Goal: Task Accomplishment & Management: Use online tool/utility

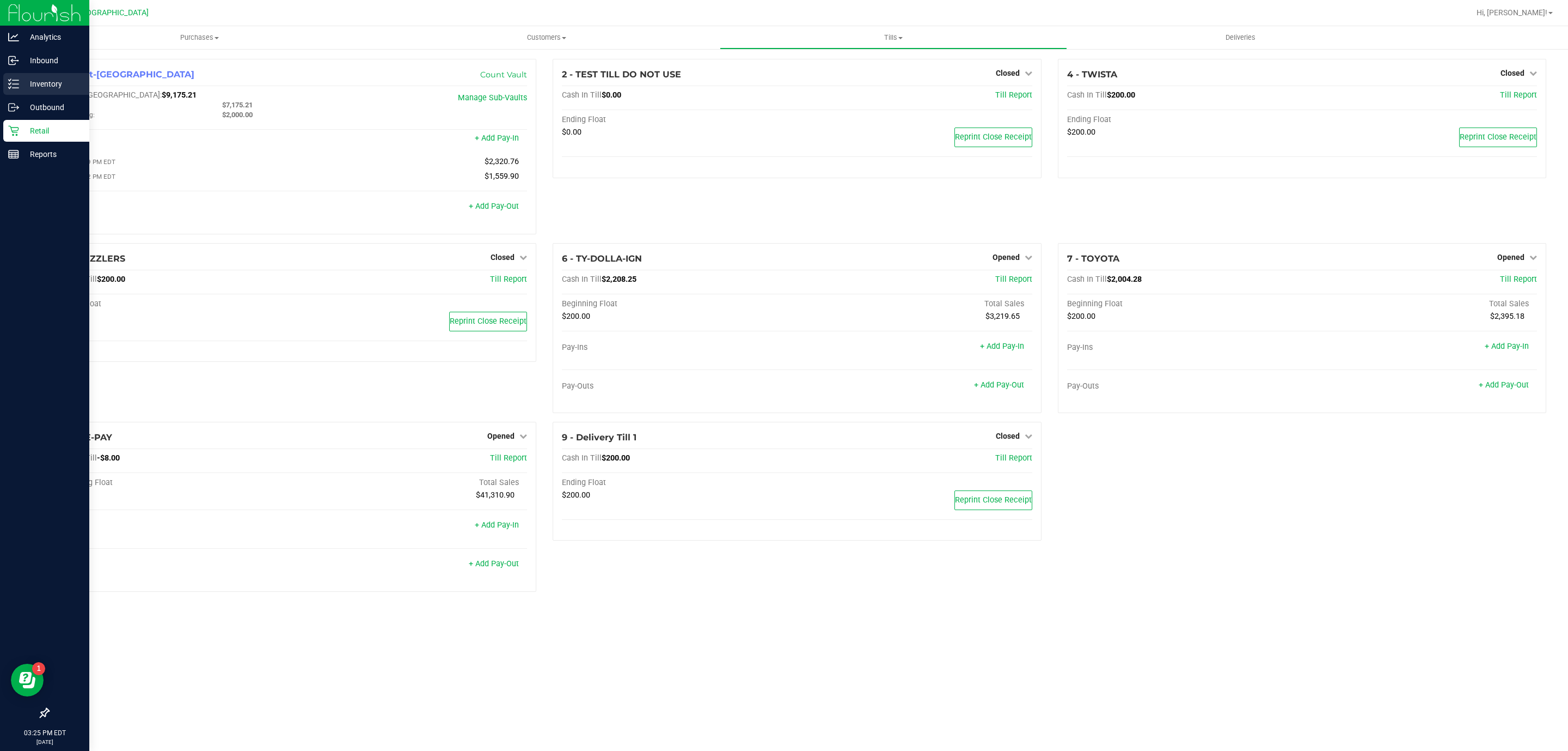
click at [30, 85] on p "Inventory" at bounding box center [51, 83] width 65 height 13
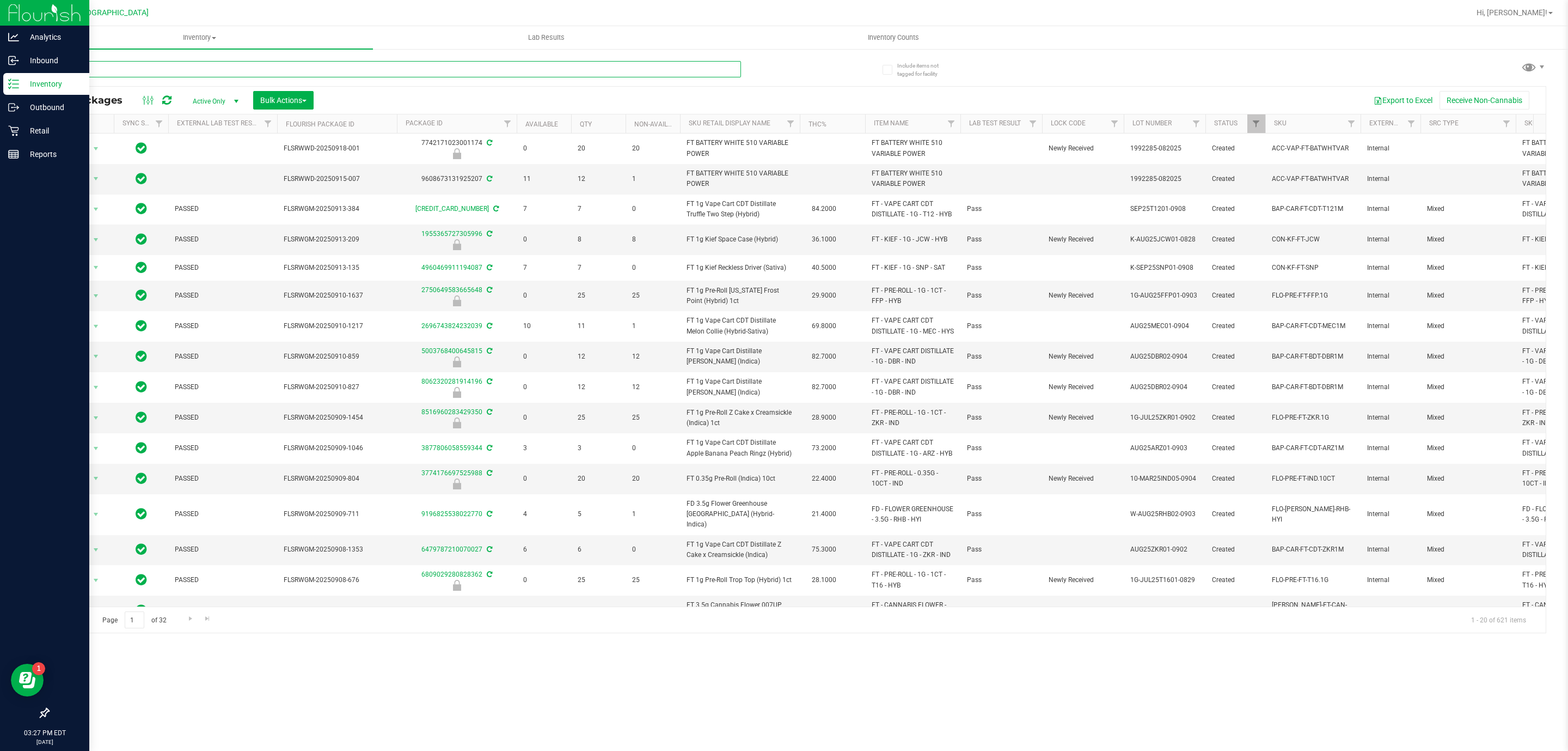
click at [610, 61] on input "text" at bounding box center [394, 69] width 693 height 16
click at [609, 65] on input "text" at bounding box center [394, 69] width 693 height 16
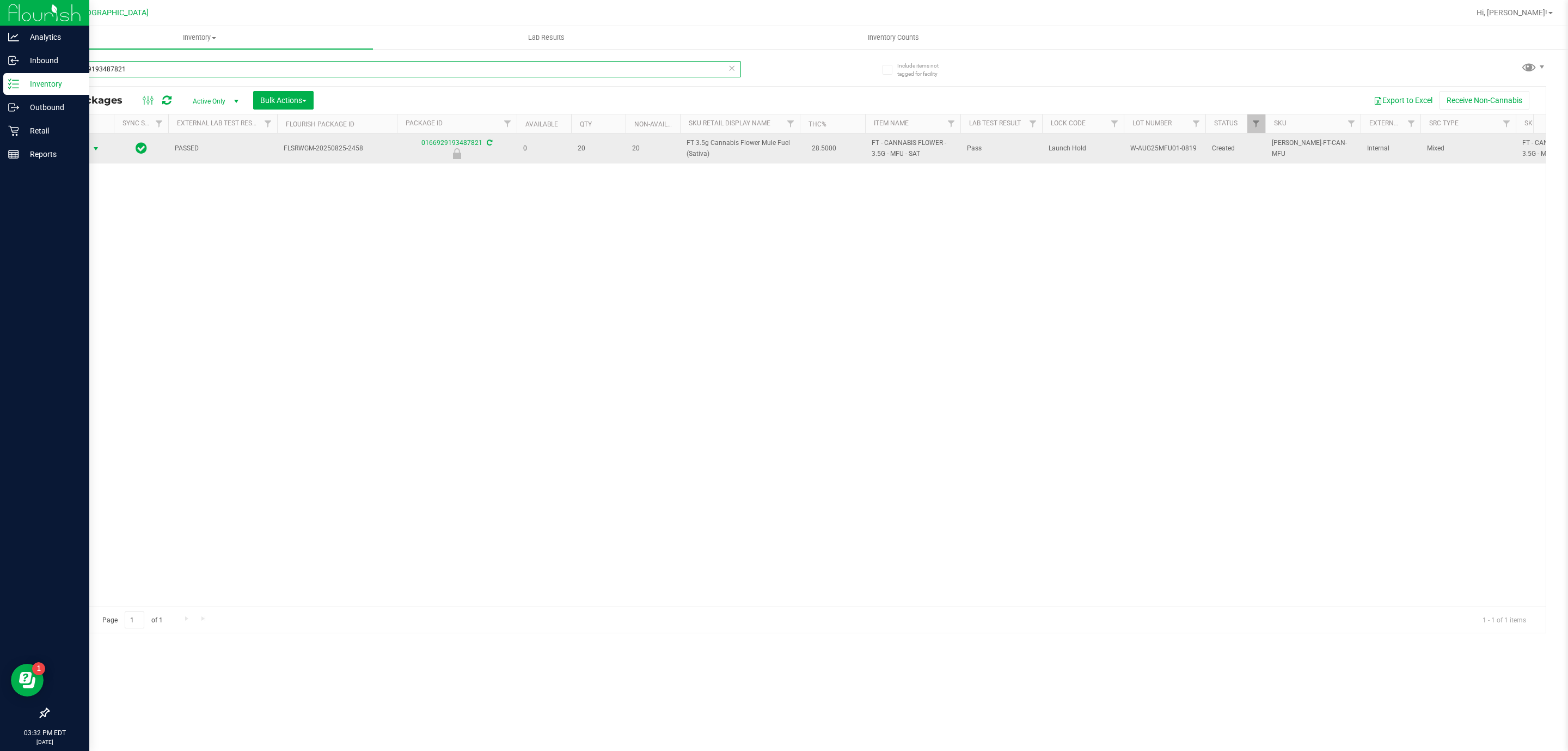
type input "0166929193487821"
click at [98, 149] on span "select" at bounding box center [96, 149] width 9 height 9
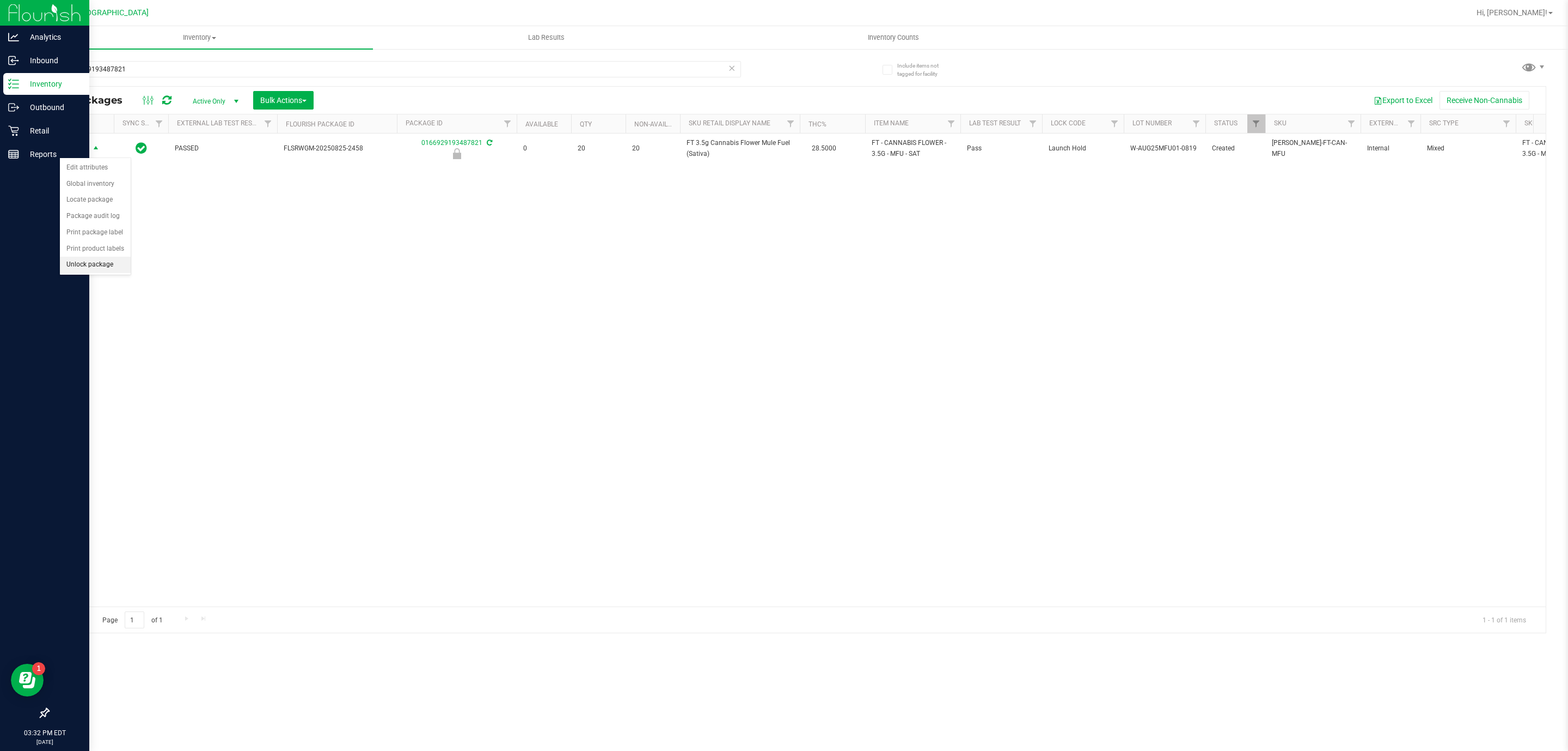
click at [102, 273] on li "Unlock package" at bounding box center [95, 264] width 71 height 16
